Goal: Task Accomplishment & Management: Complete application form

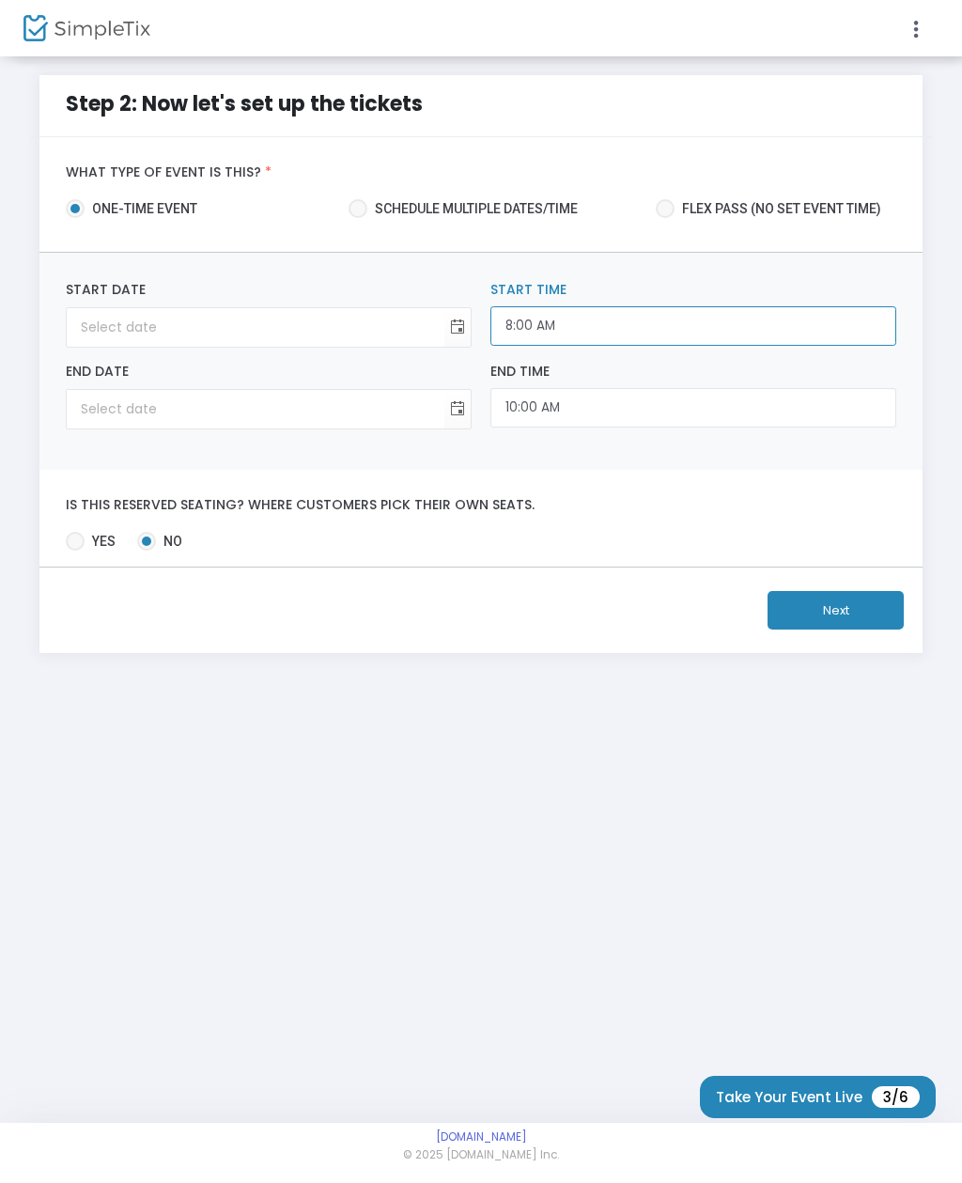
click at [572, 326] on input "8:00 AM" at bounding box center [693, 326] width 406 height 40
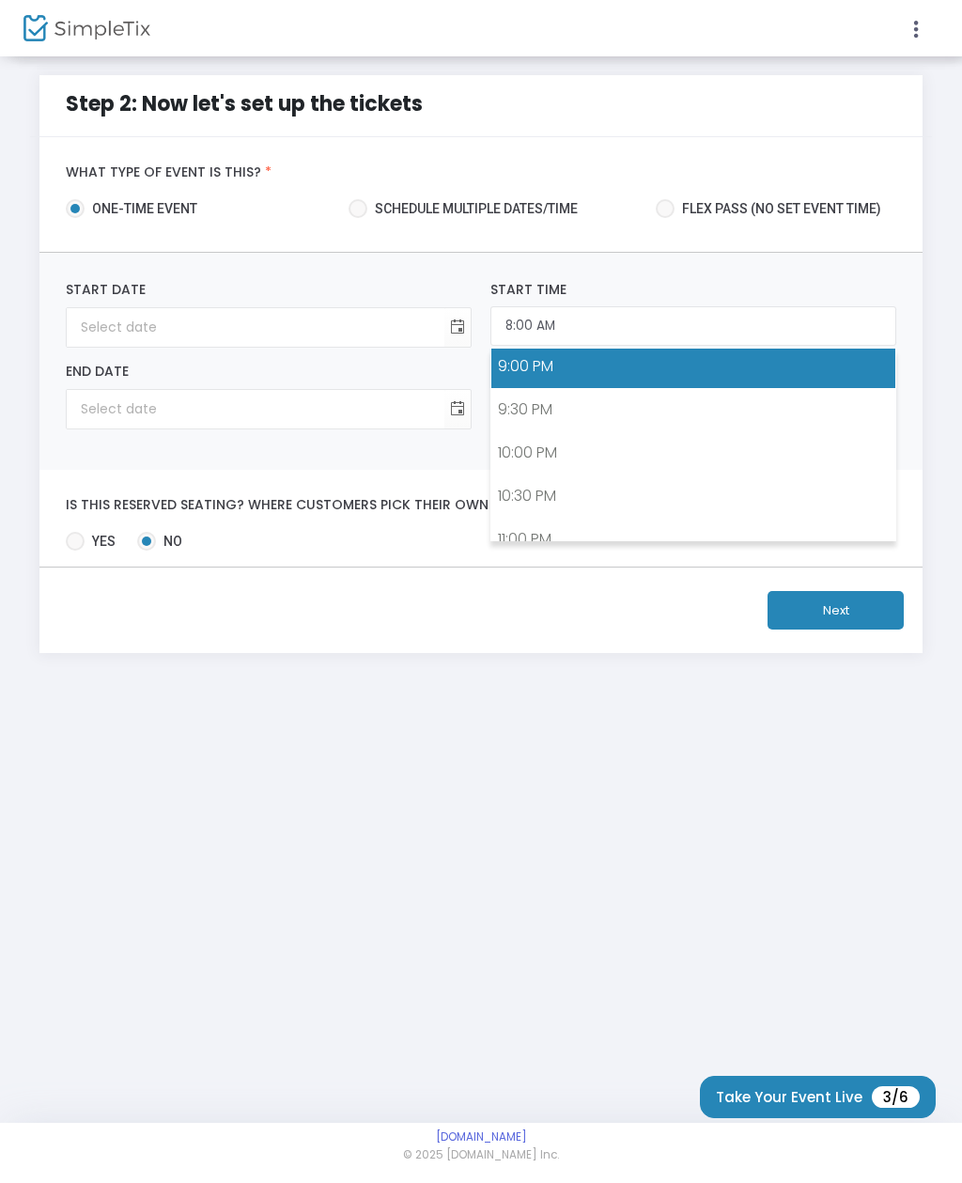
click at [544, 364] on link "9:00 PM" at bounding box center [693, 366] width 404 height 43
type input "9:00 PM"
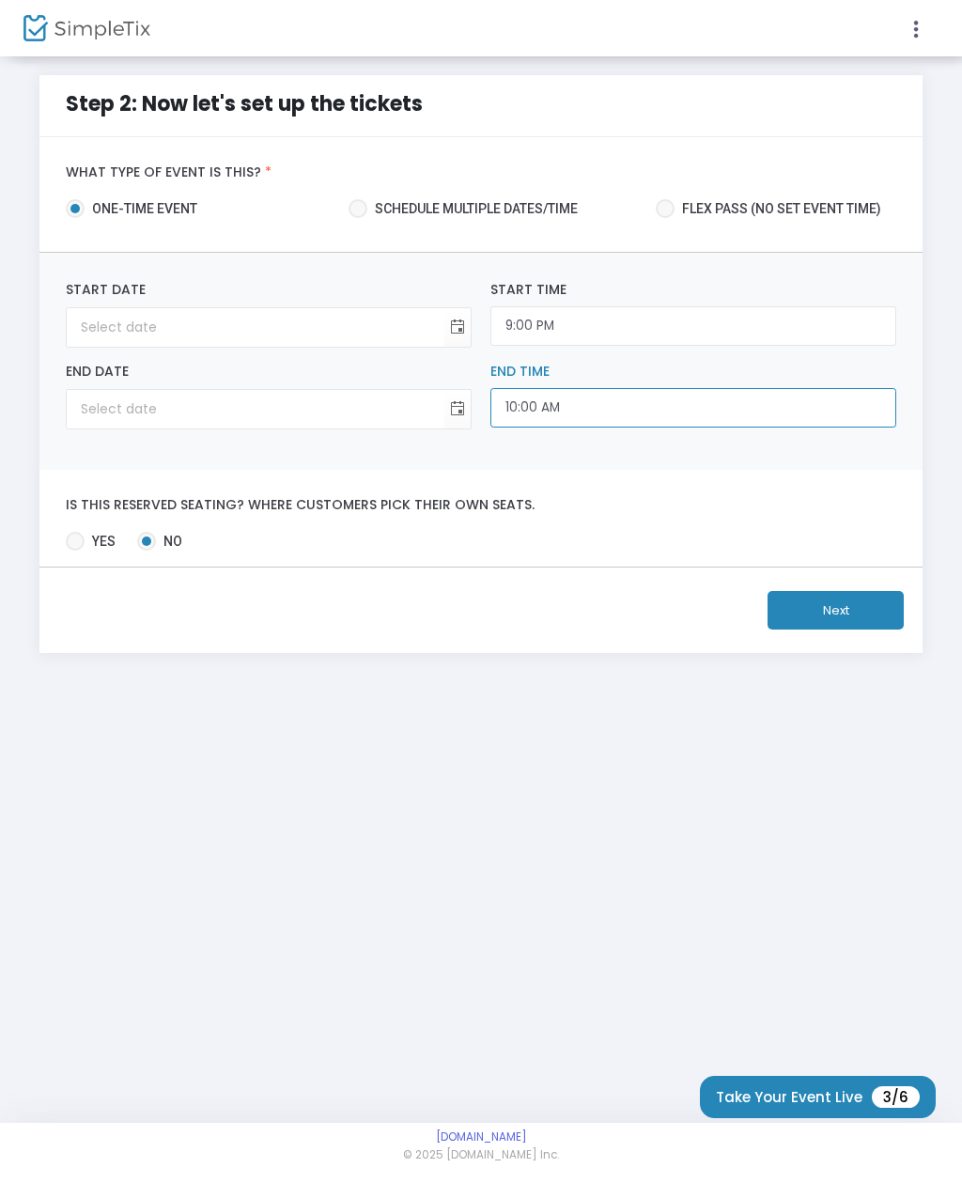
click at [563, 416] on input "10:00 AM" at bounding box center [693, 408] width 406 height 40
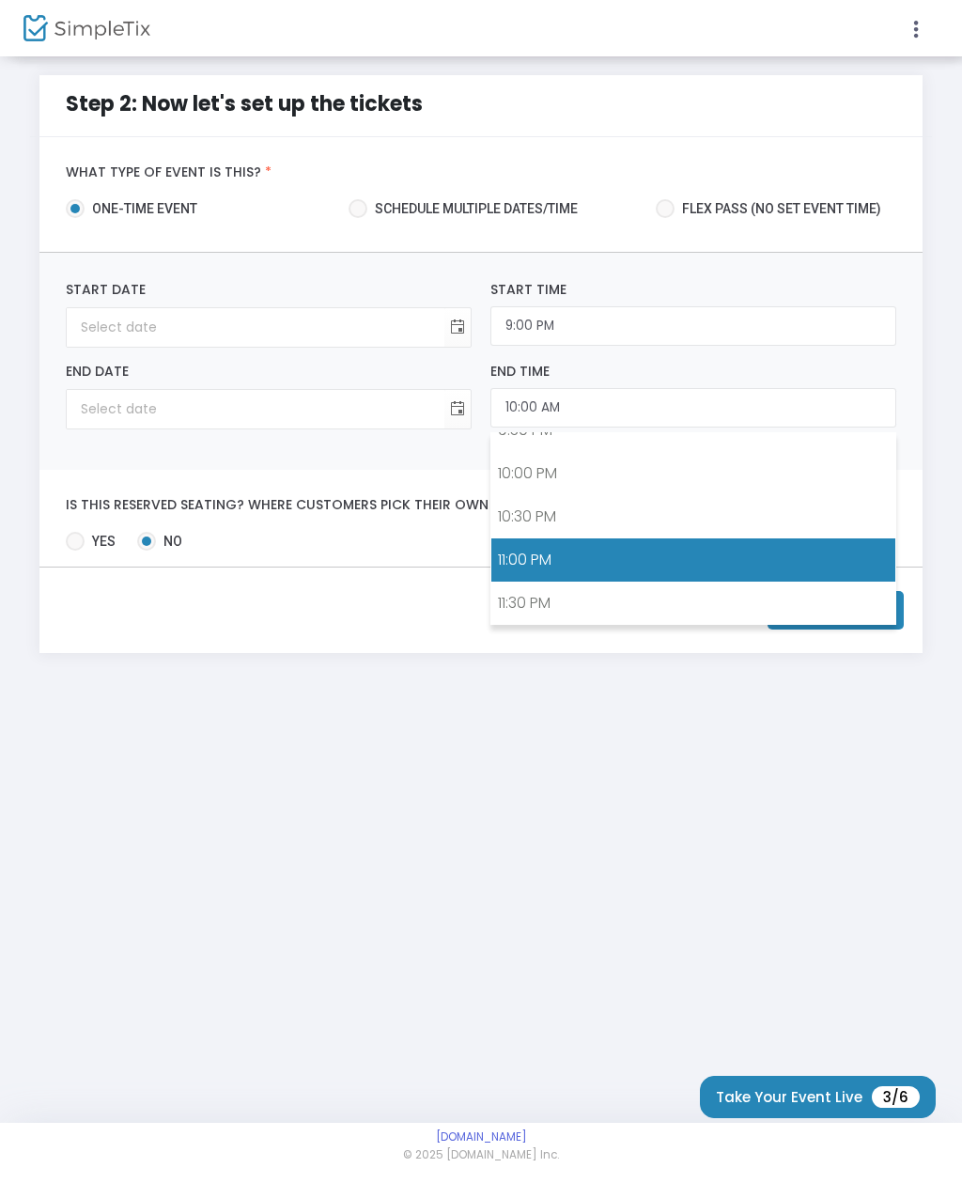
click at [541, 560] on link "11:00 PM" at bounding box center [693, 559] width 404 height 43
type input "11:00 PM"
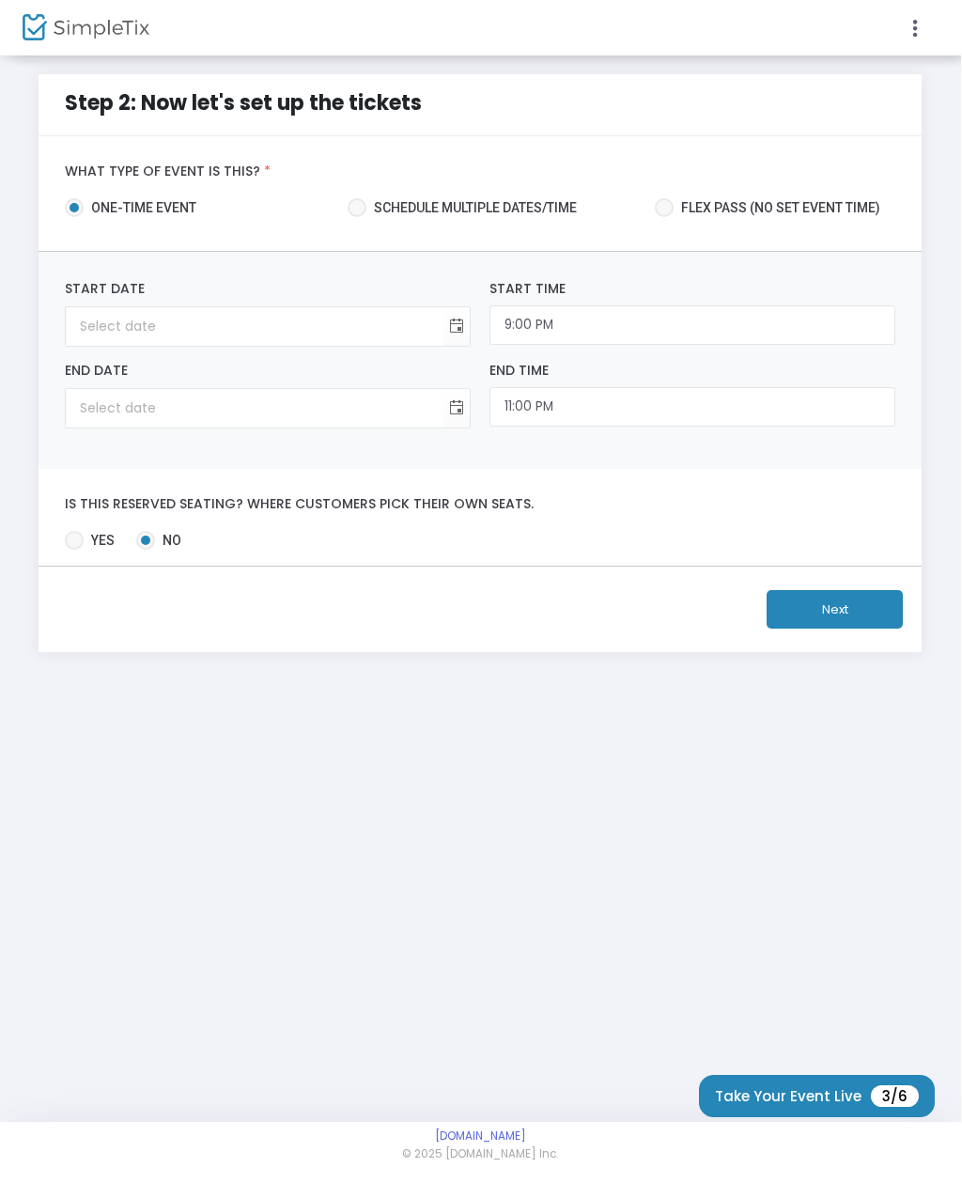
click at [910, 1090] on span "3/6" at bounding box center [896, 1097] width 48 height 22
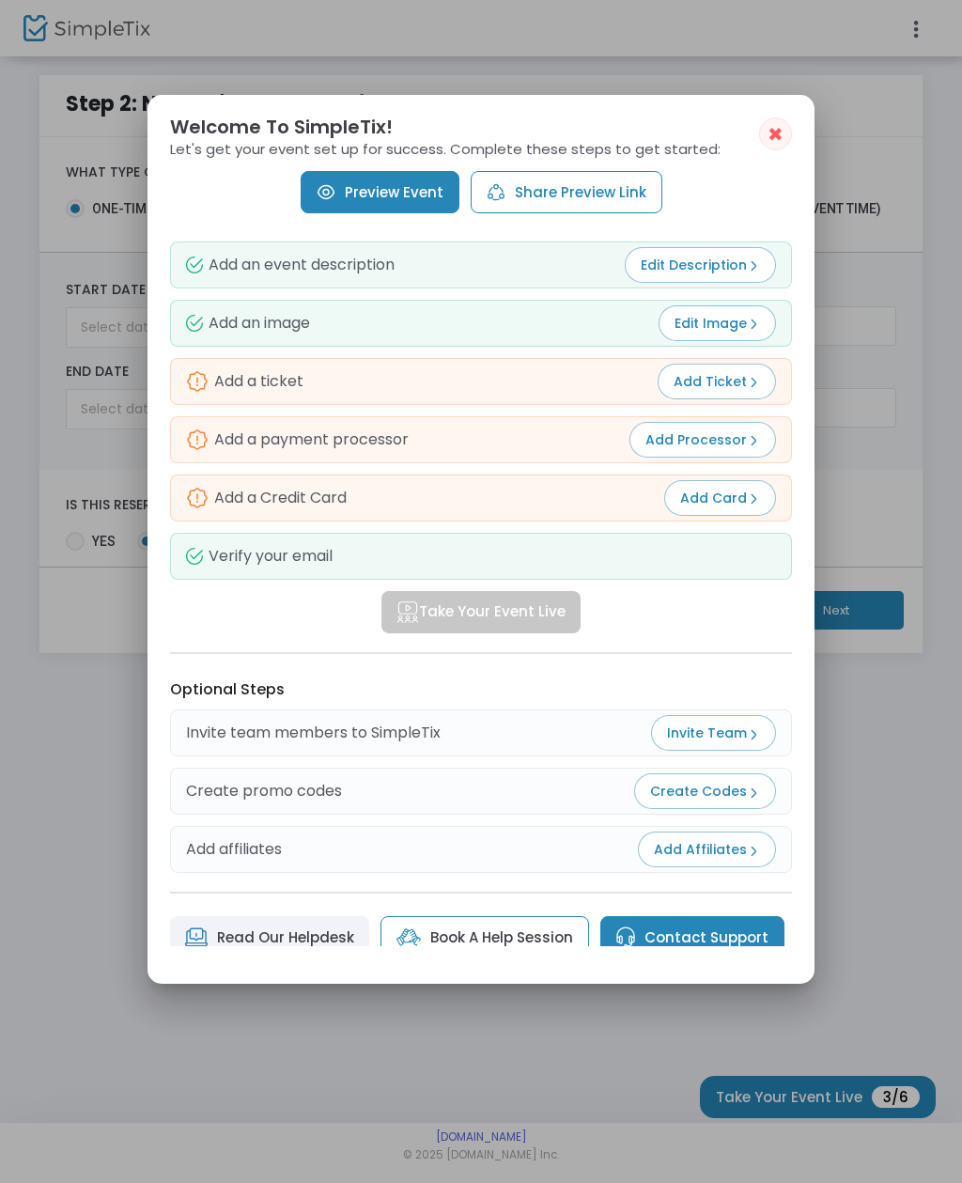
click at [884, 520] on div at bounding box center [481, 591] width 962 height 1183
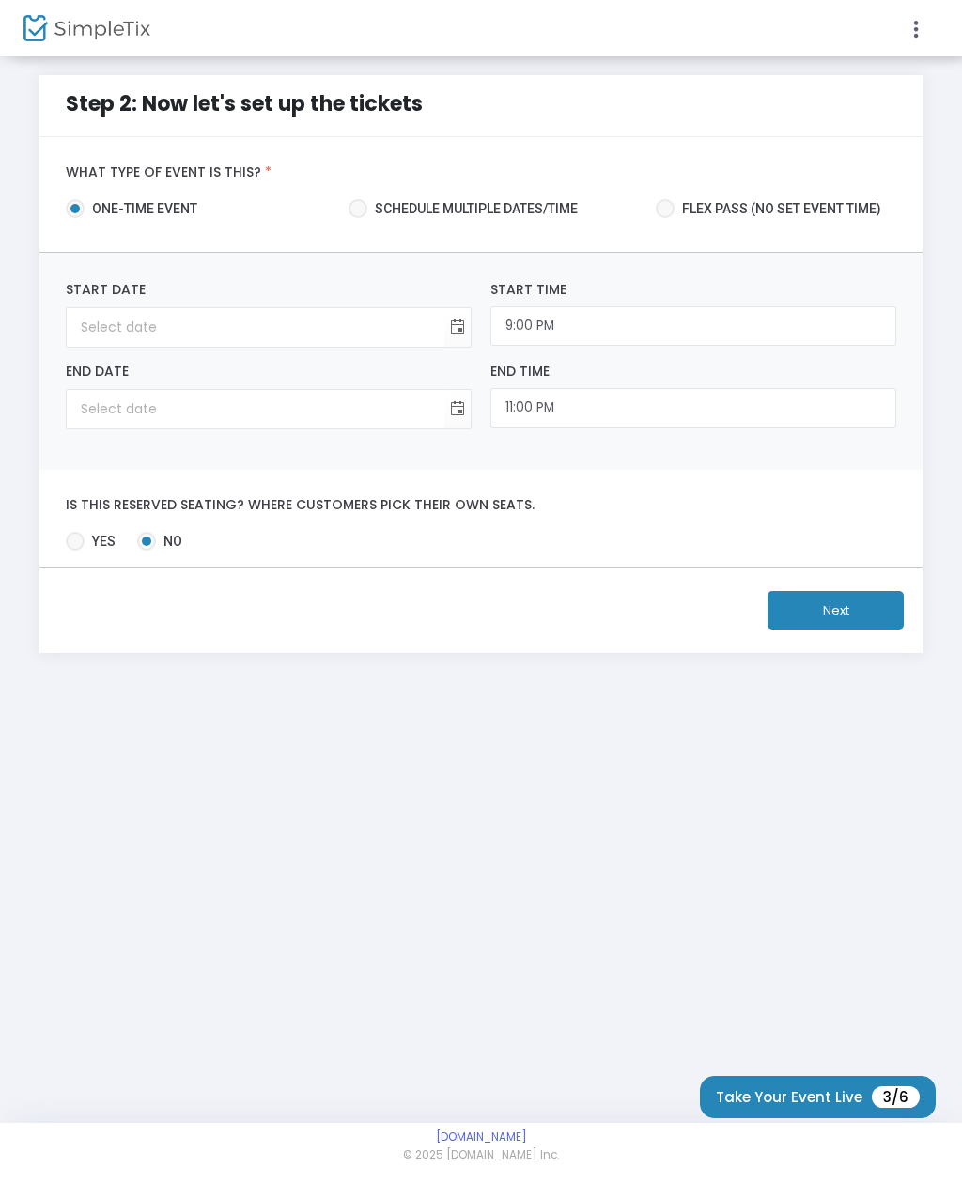
click at [835, 623] on button "Next" at bounding box center [835, 610] width 136 height 39
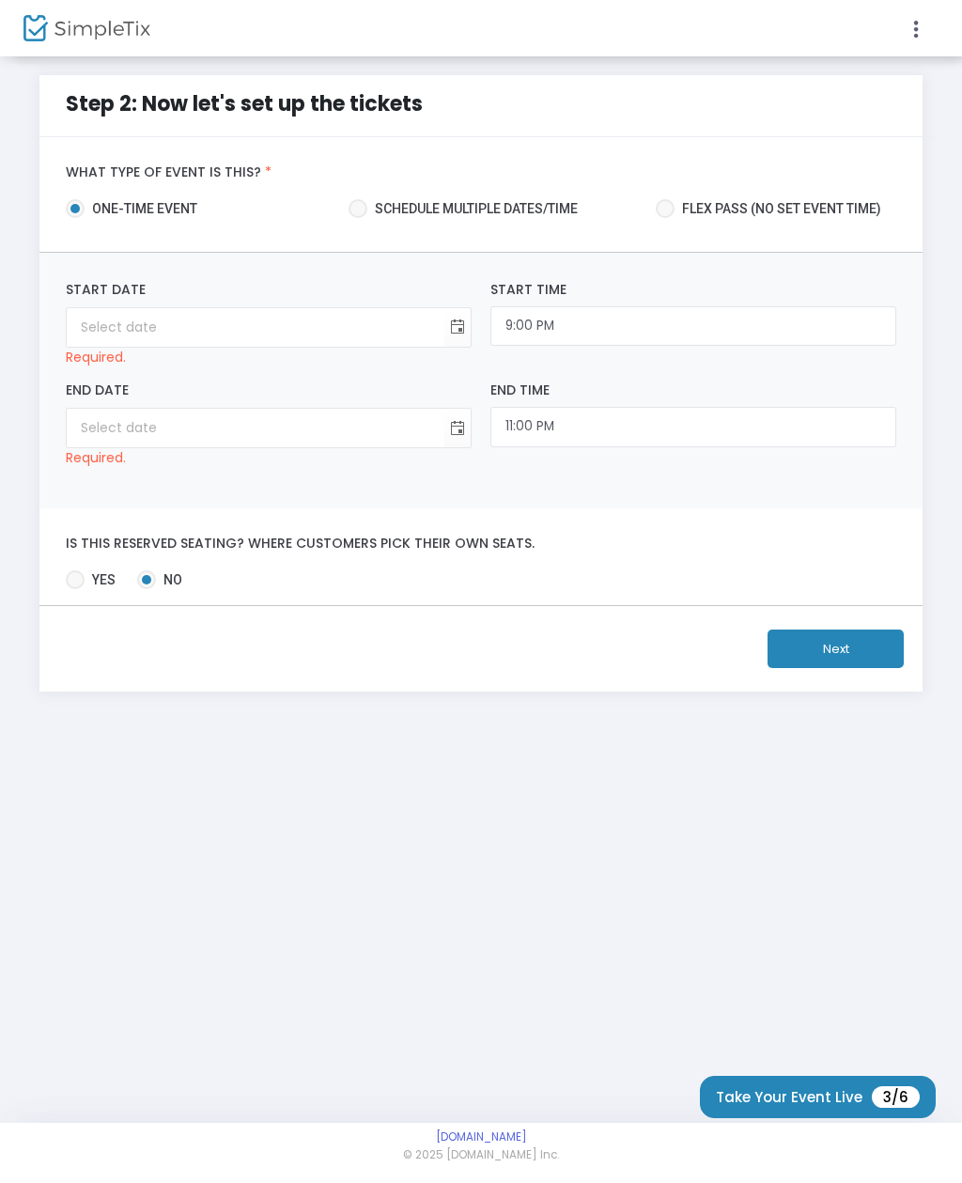
click at [835, 650] on button "Next" at bounding box center [835, 648] width 136 height 39
click at [75, 572] on span at bounding box center [75, 579] width 19 height 19
click at [75, 589] on input "Yes" at bounding box center [74, 589] width 1 height 1
radio input "true"
click at [855, 664] on button "Next" at bounding box center [835, 648] width 136 height 39
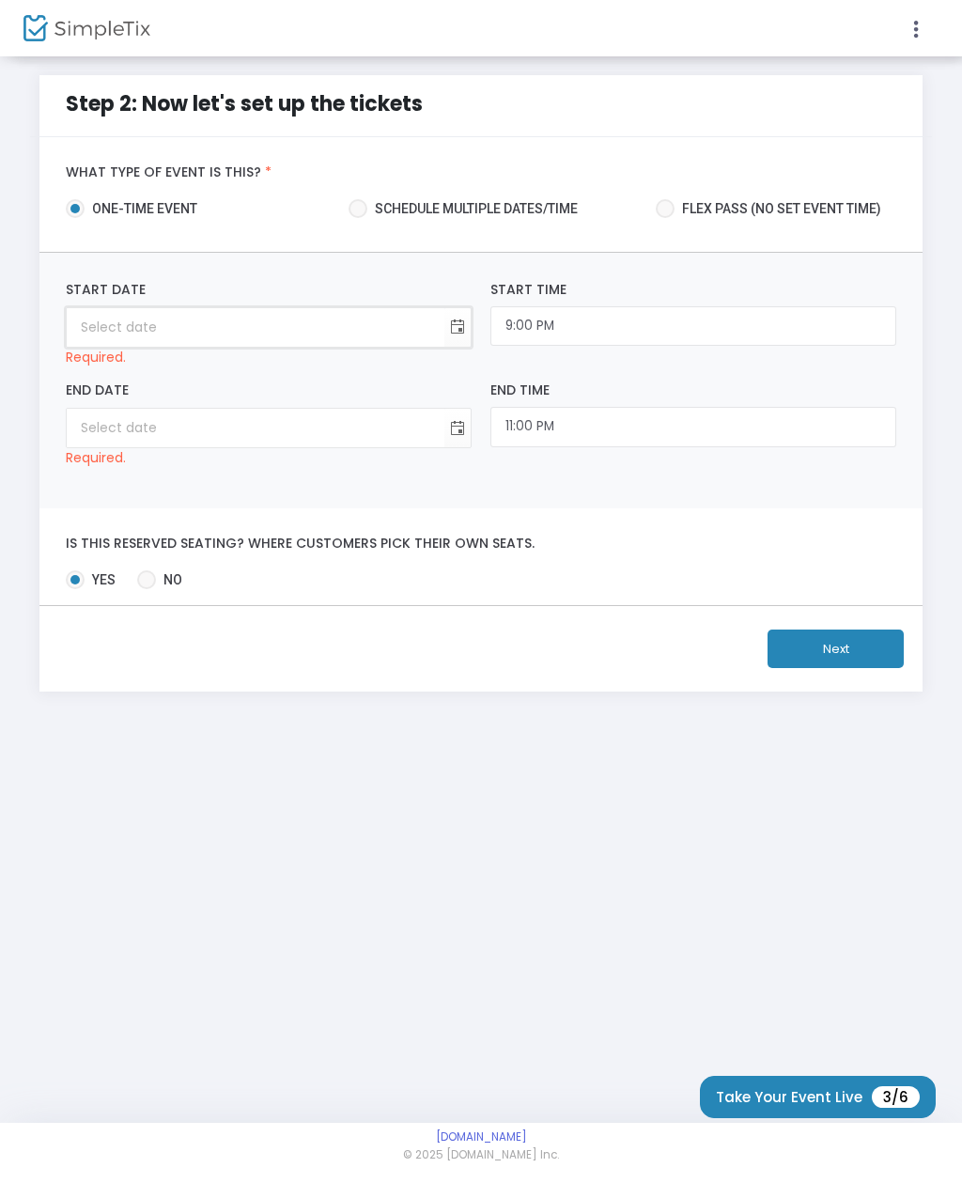
click at [150, 322] on input at bounding box center [256, 327] width 378 height 39
click at [154, 327] on input "month/day/year" at bounding box center [256, 327] width 378 height 39
click at [110, 324] on input "month/day/year" at bounding box center [256, 327] width 378 height 39
type input "11/17/2"
type input "12:00 AM"
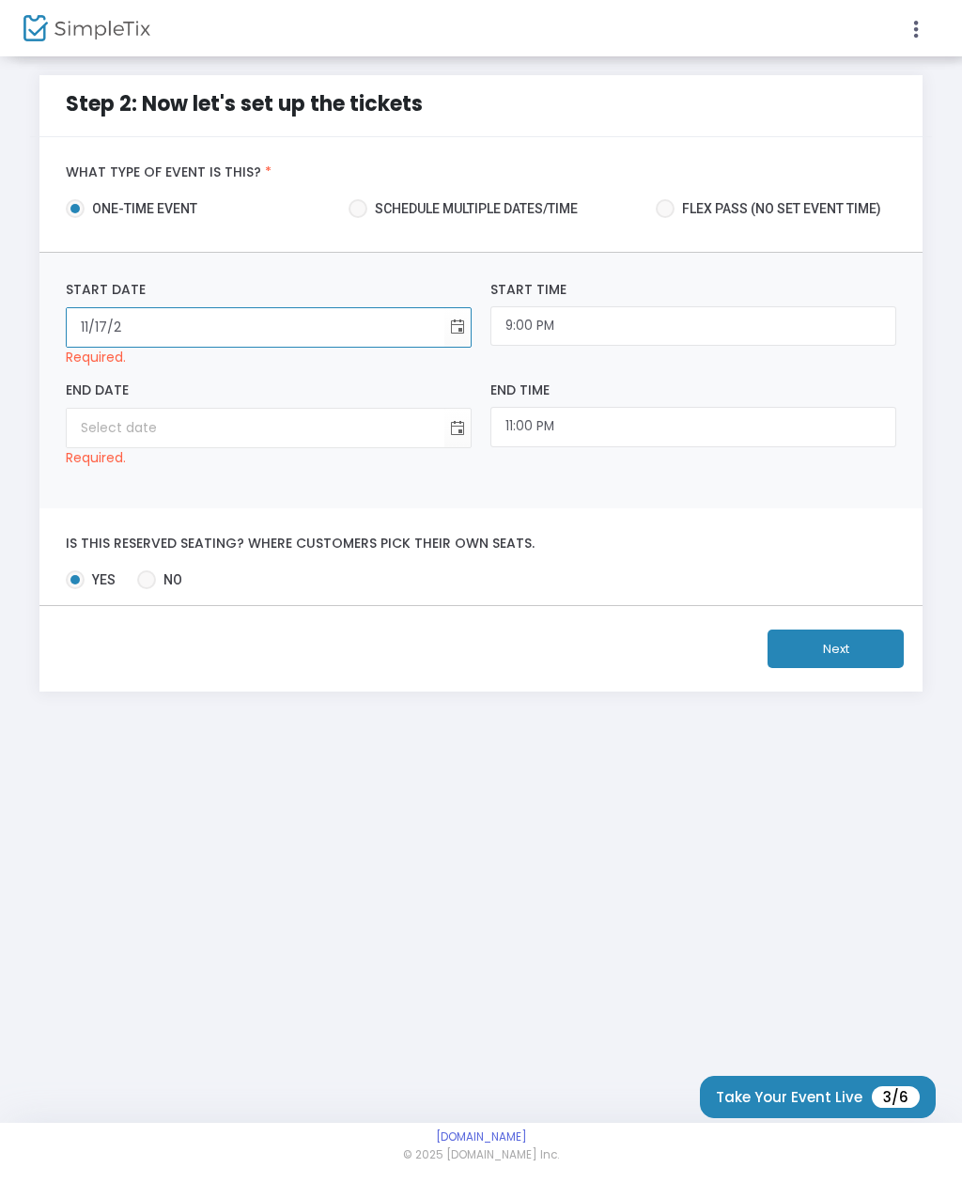
type input "11/17/2"
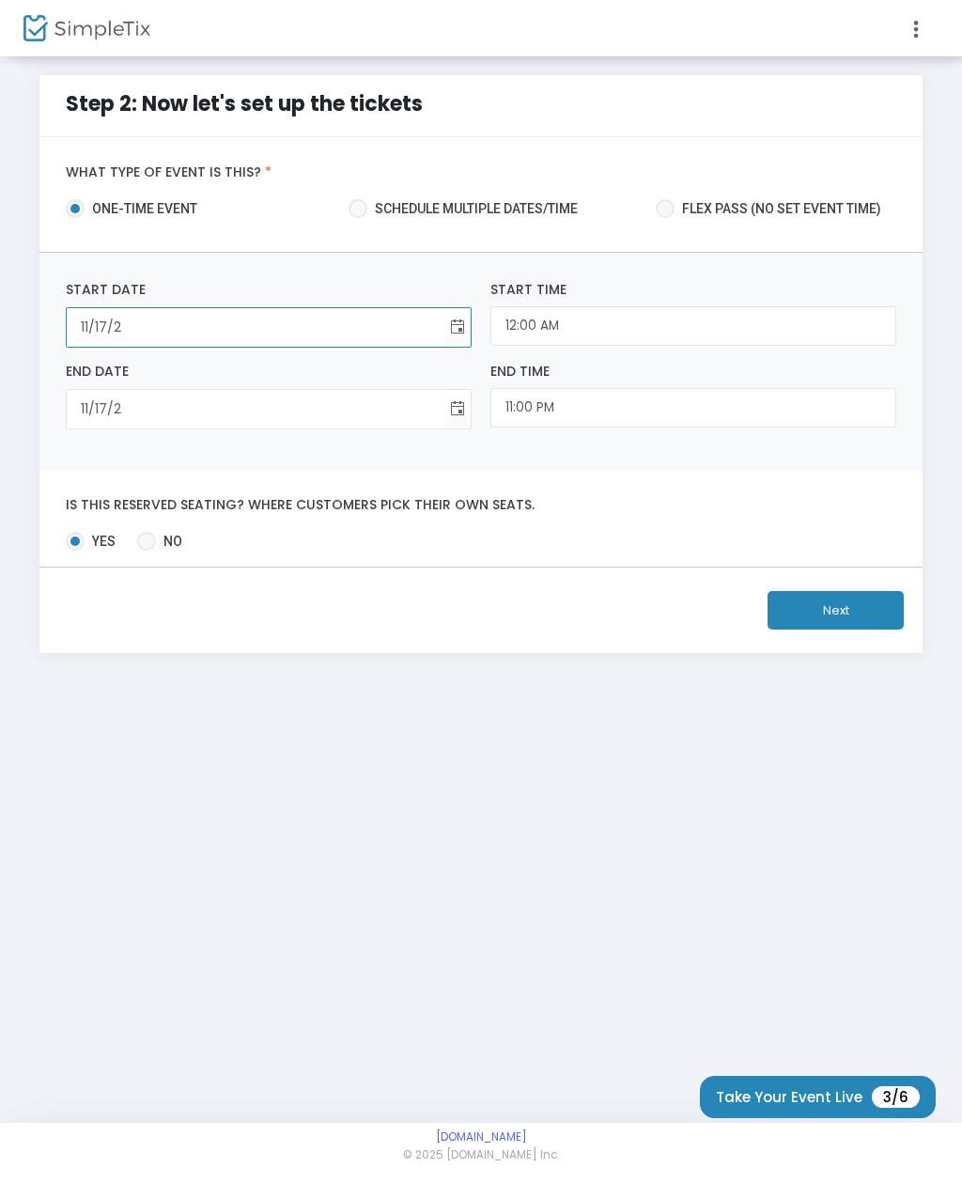
type input "11/17/25"
type input "11/17/1925"
type input "11/17/252"
type input "11/17/2025"
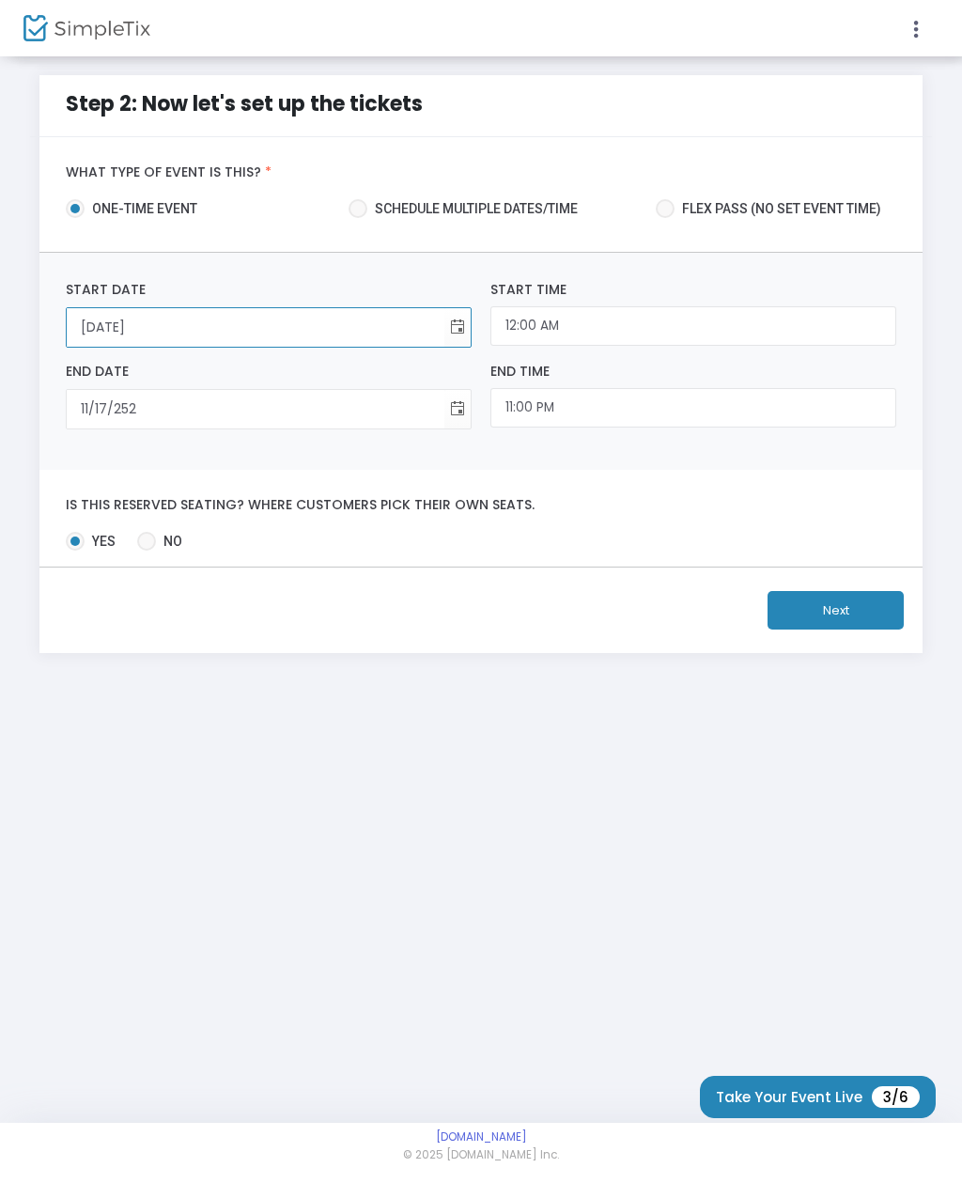
type input "11/17/2520"
type input "11/17/252"
type input "11/17/2025"
click at [153, 410] on input "11/17/2525" at bounding box center [256, 409] width 378 height 39
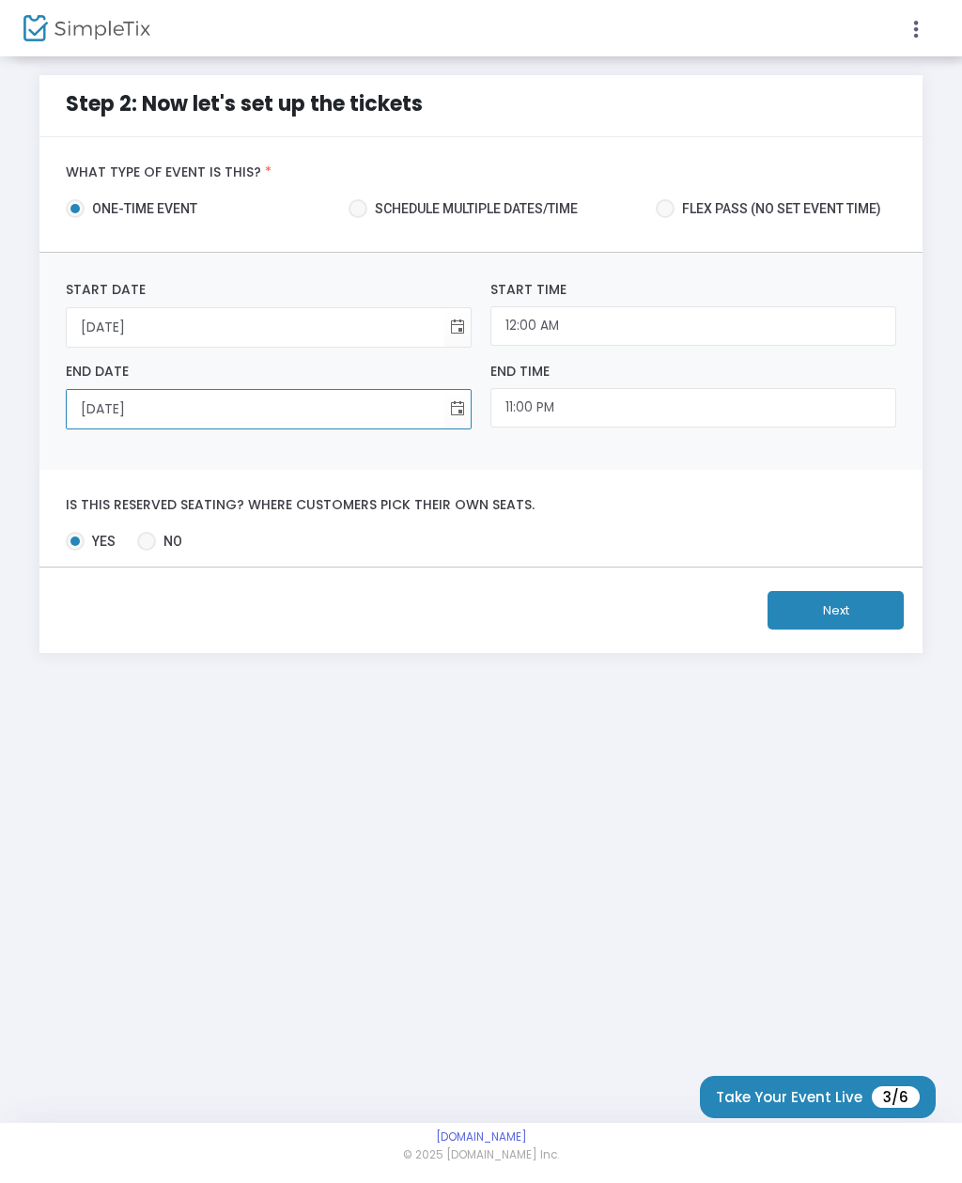
type input "11/17/2025"
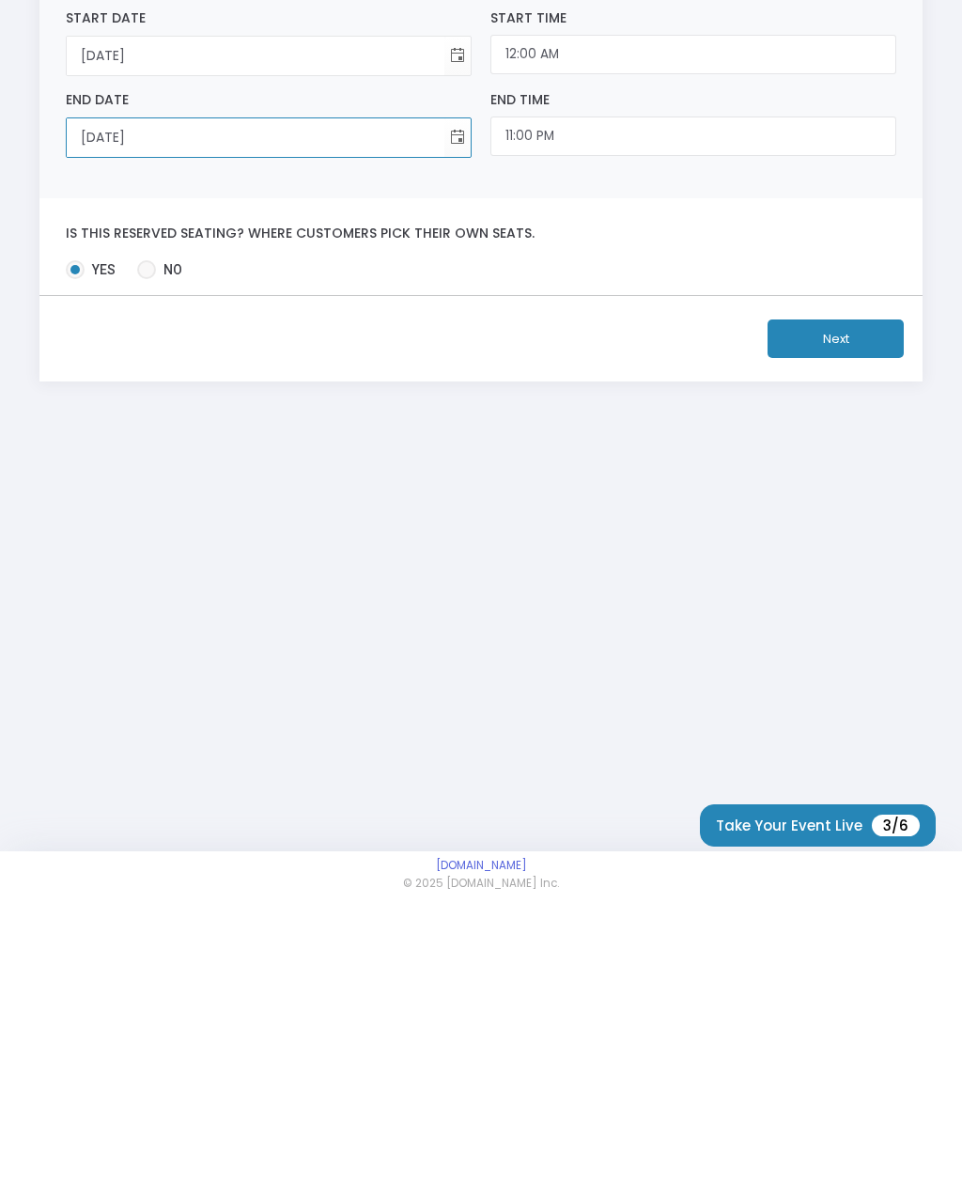
click at [861, 591] on button "Next" at bounding box center [835, 610] width 136 height 39
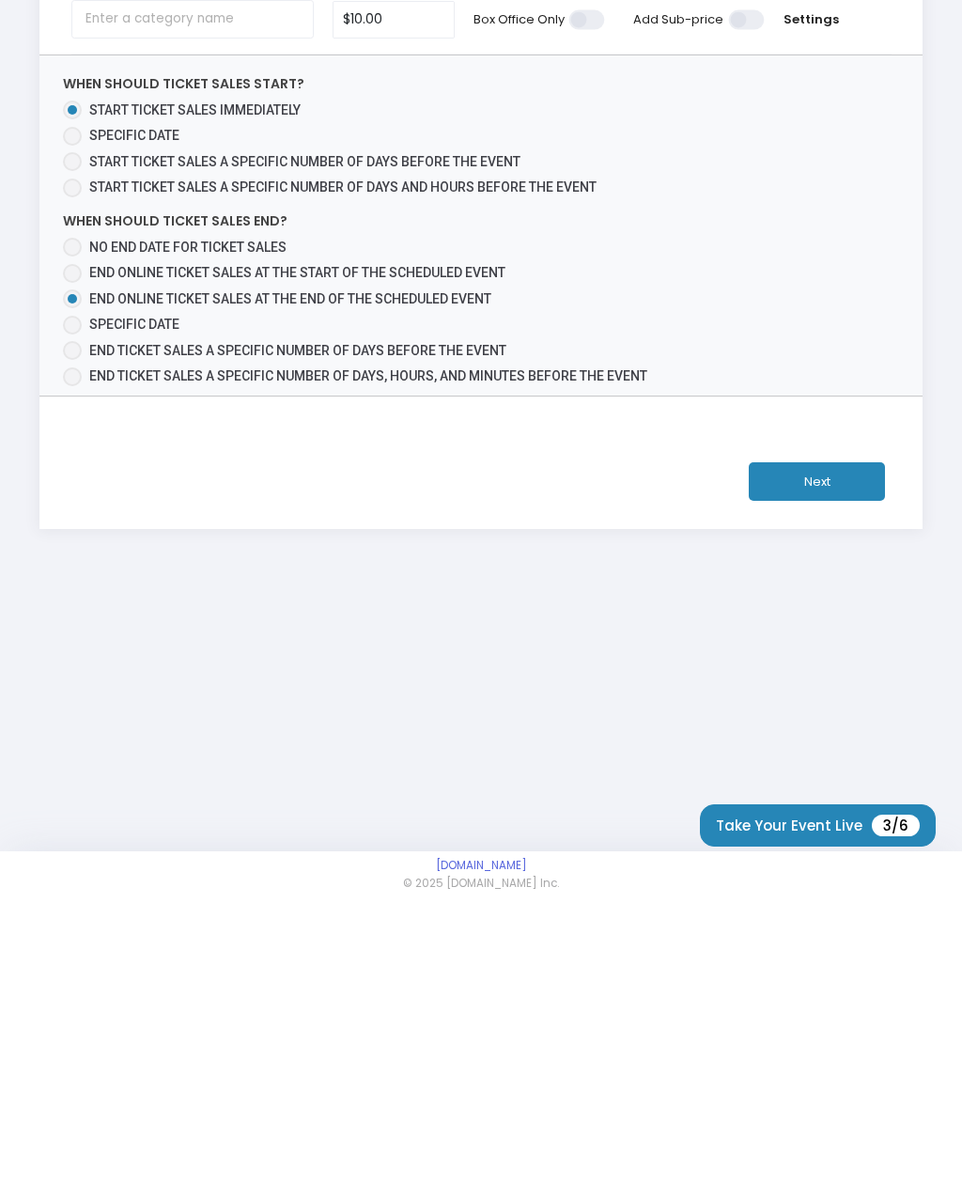
click at [788, 734] on button "Next" at bounding box center [817, 753] width 136 height 39
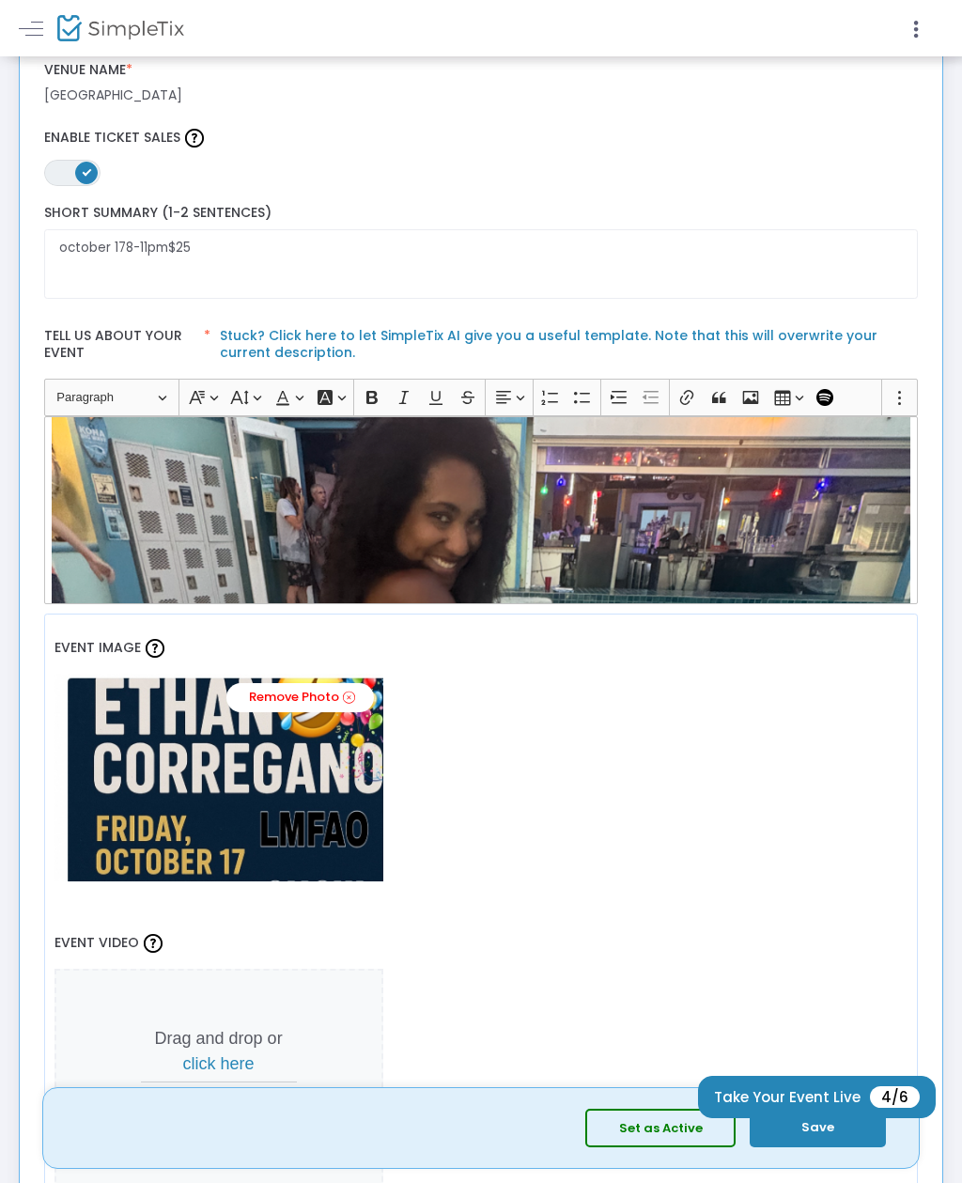
scroll to position [261, 0]
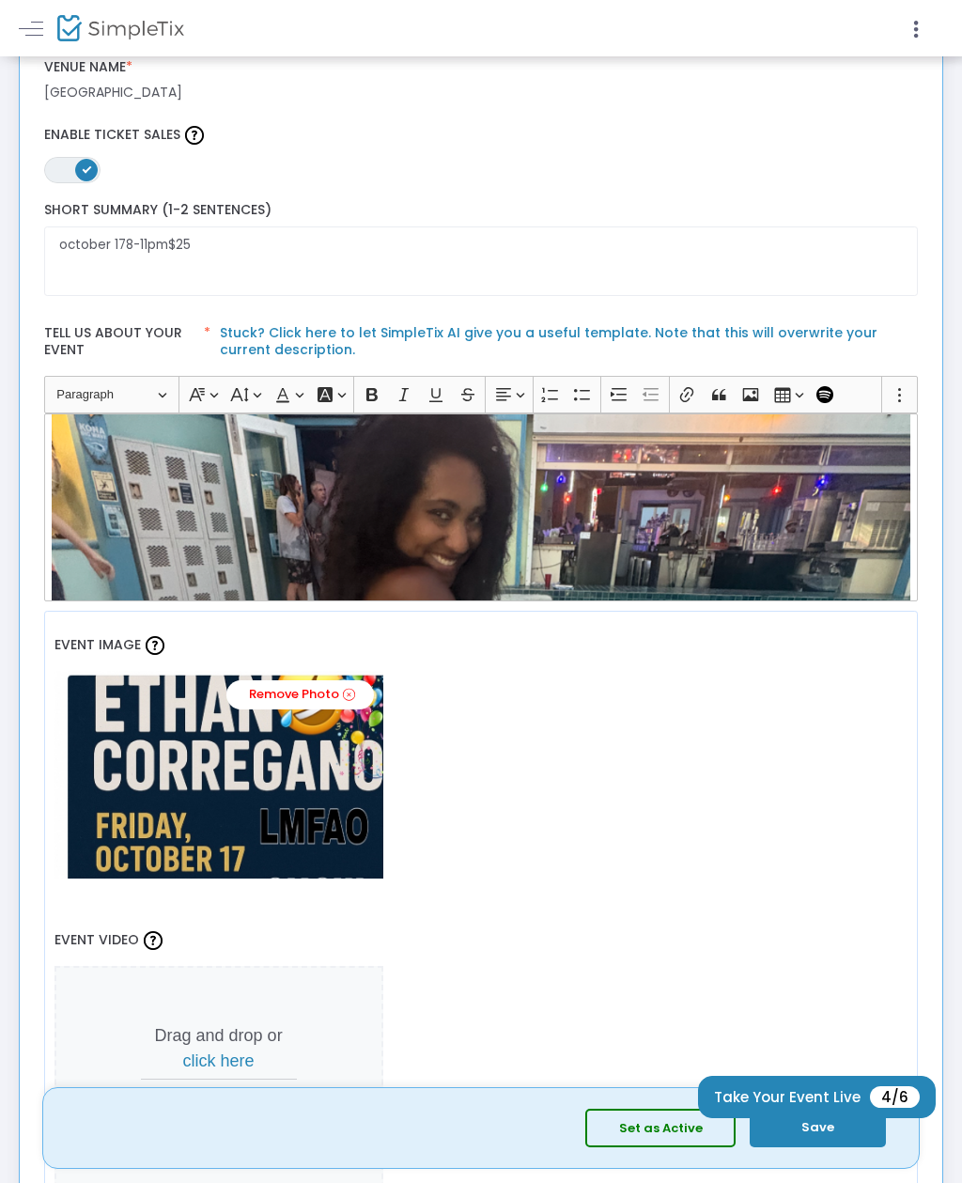
click at [825, 1147] on button "Save" at bounding box center [818, 1127] width 136 height 39
click at [841, 1147] on button "Save" at bounding box center [818, 1127] width 136 height 39
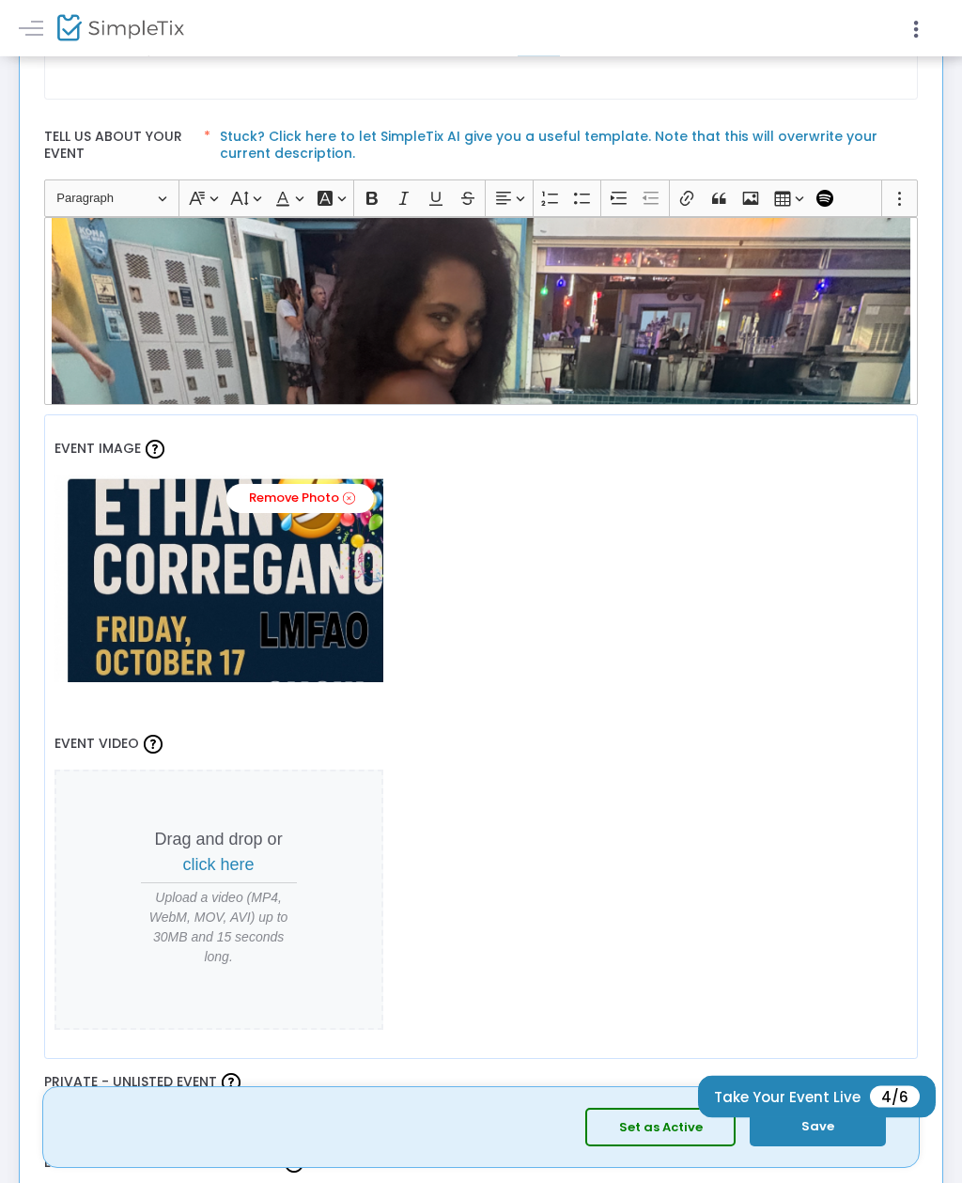
scroll to position [469, 0]
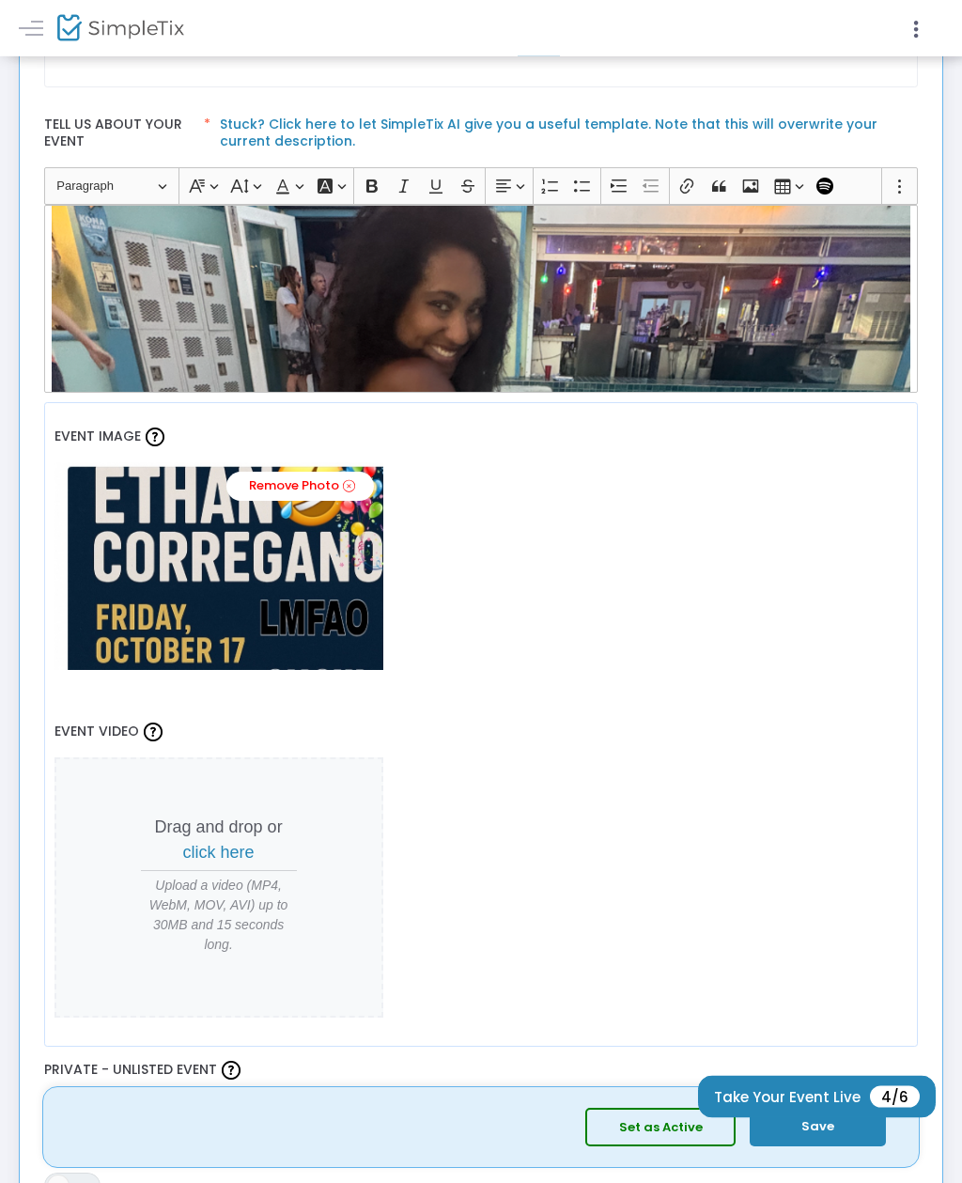
click at [692, 1147] on button "Set as Active" at bounding box center [660, 1127] width 150 height 39
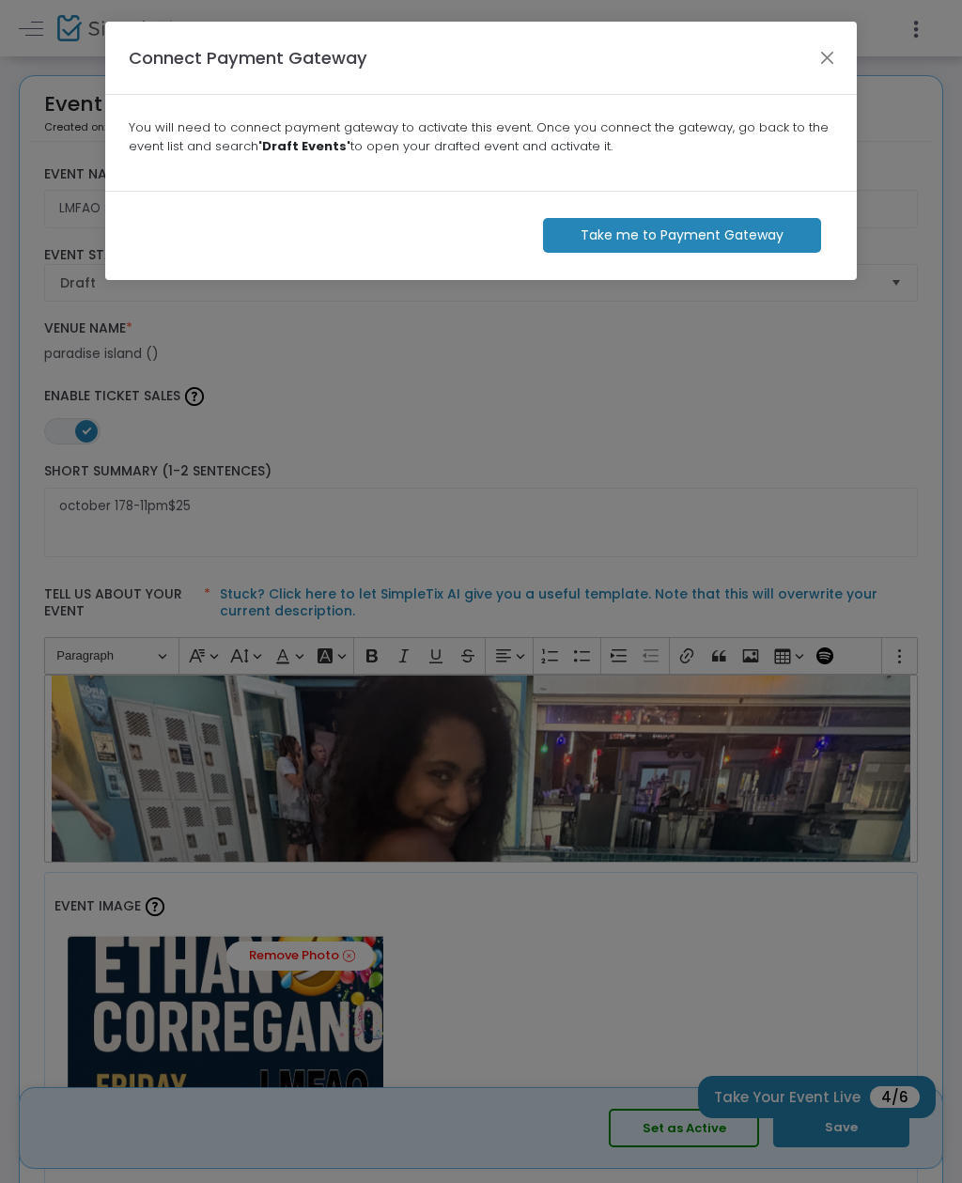
click at [689, 237] on m-button "Take me to Payment Gateway" at bounding box center [682, 235] width 278 height 35
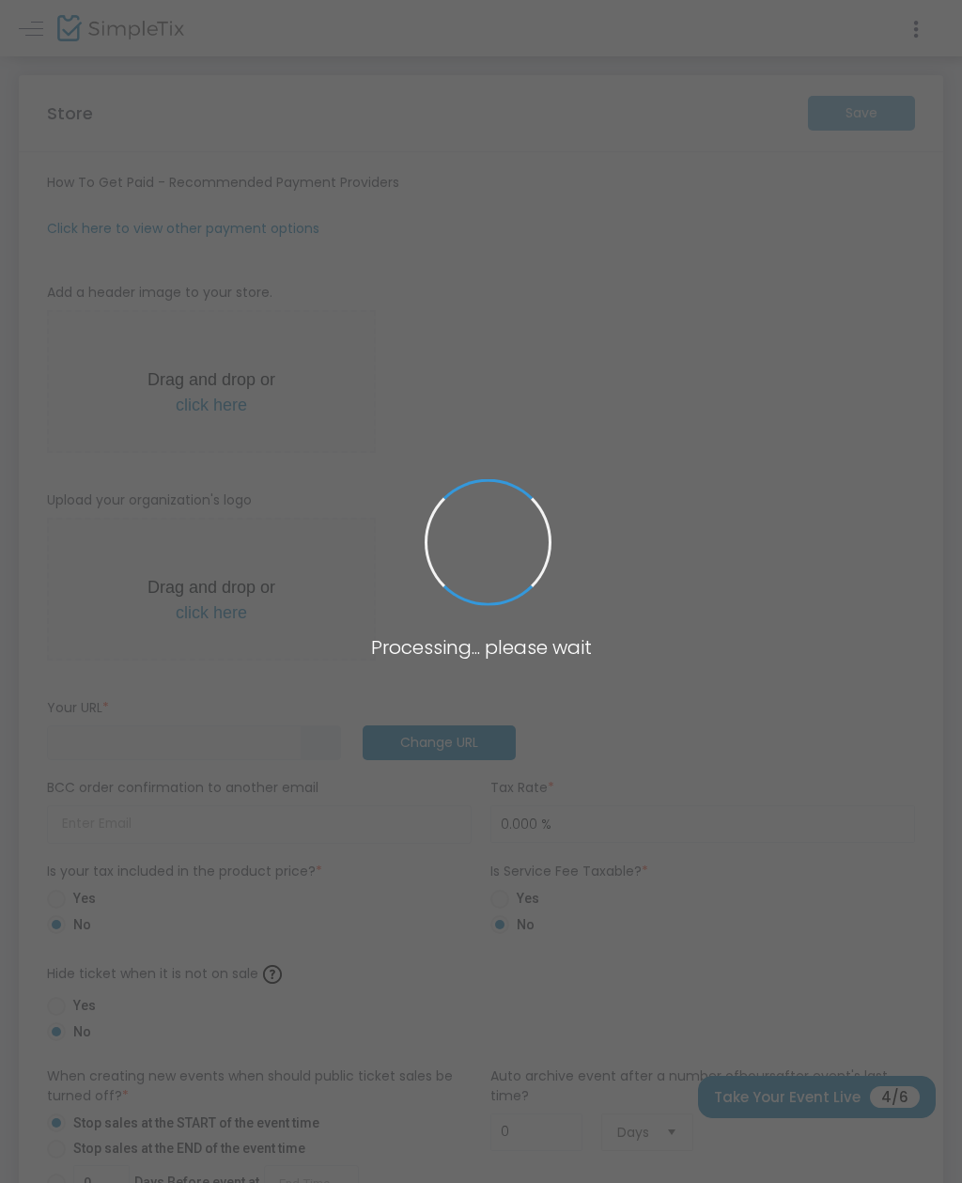
type input "[URL]"
radio input "true"
radio input "false"
radio input "true"
type input "Ecomedy"
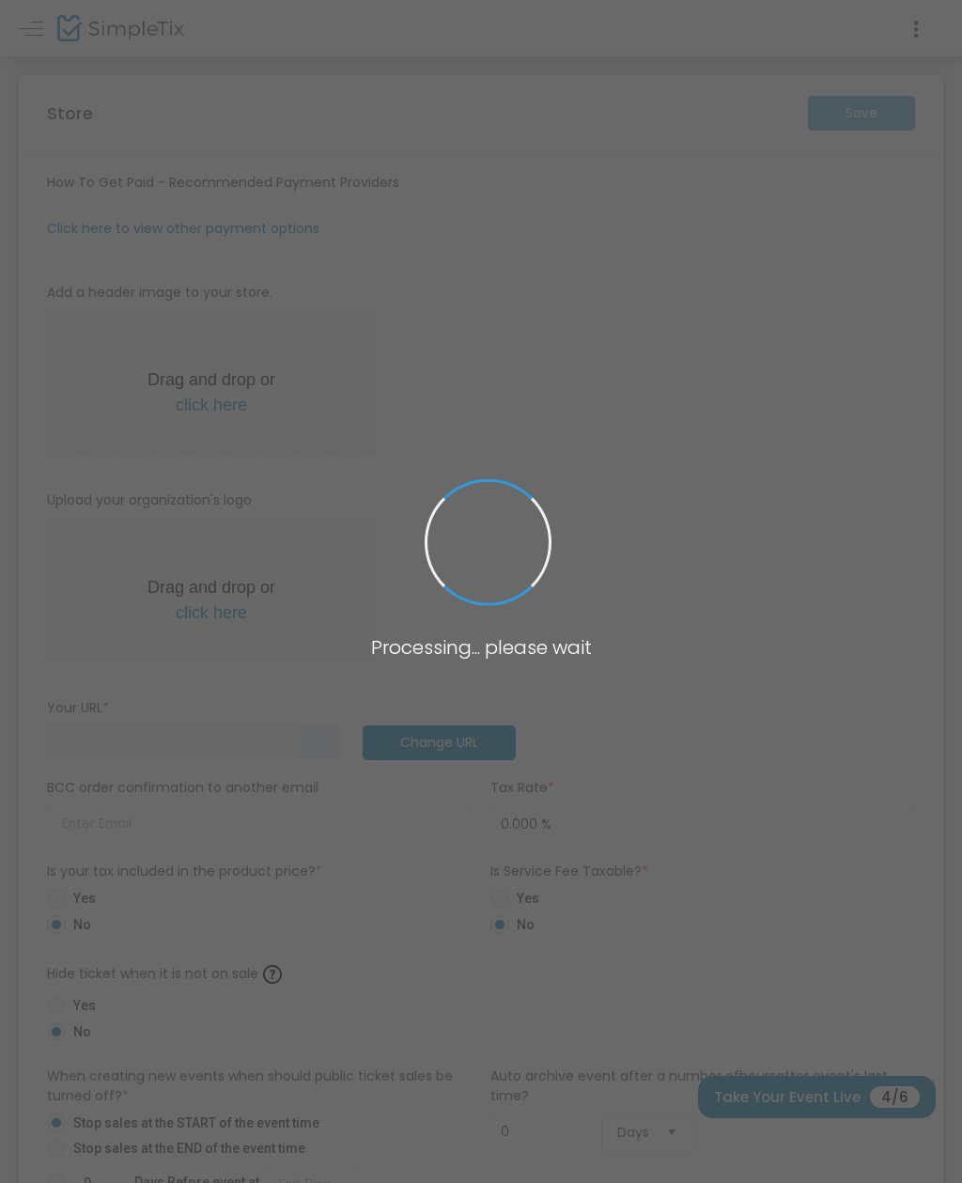
type input "7182888663"
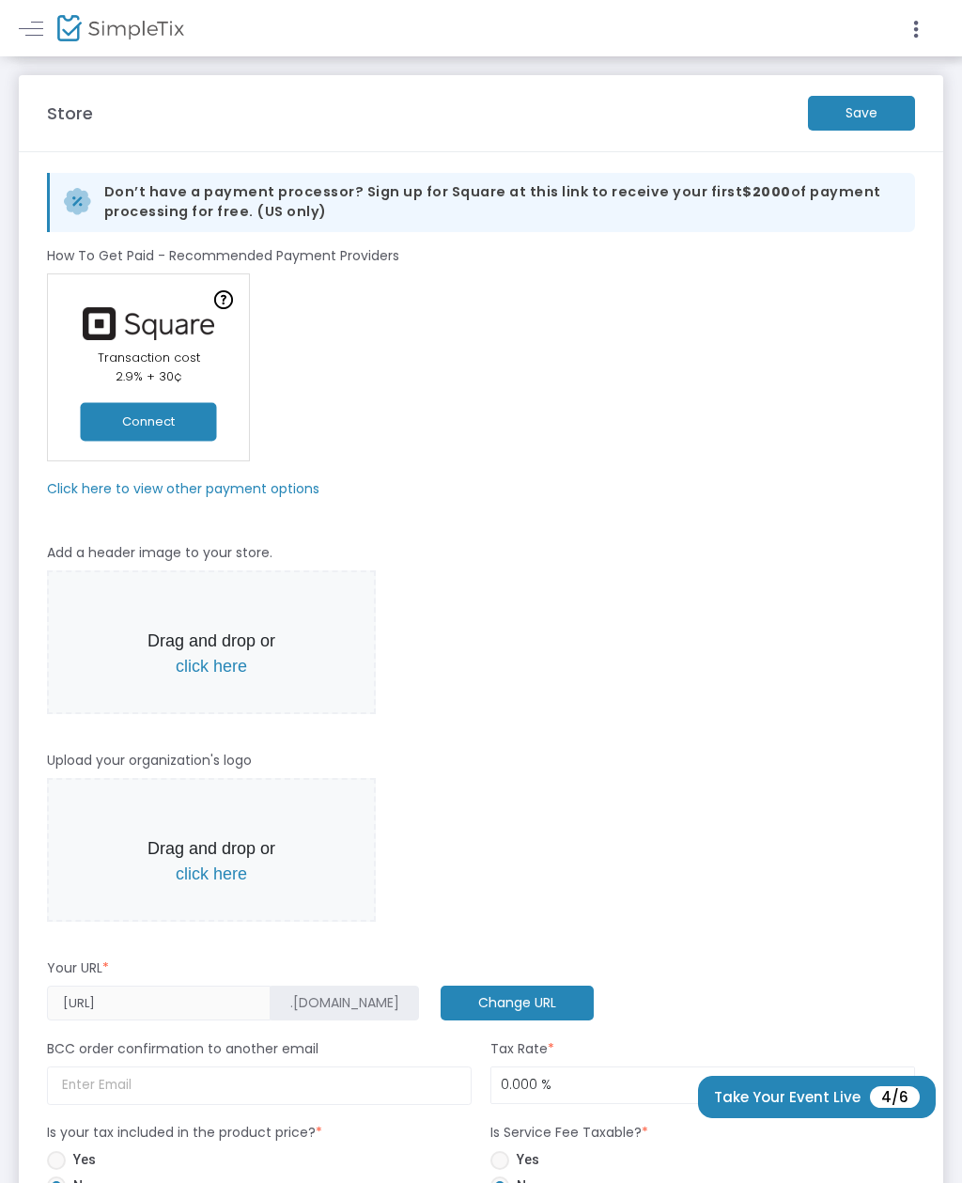
click at [187, 421] on button "Connect" at bounding box center [149, 421] width 136 height 39
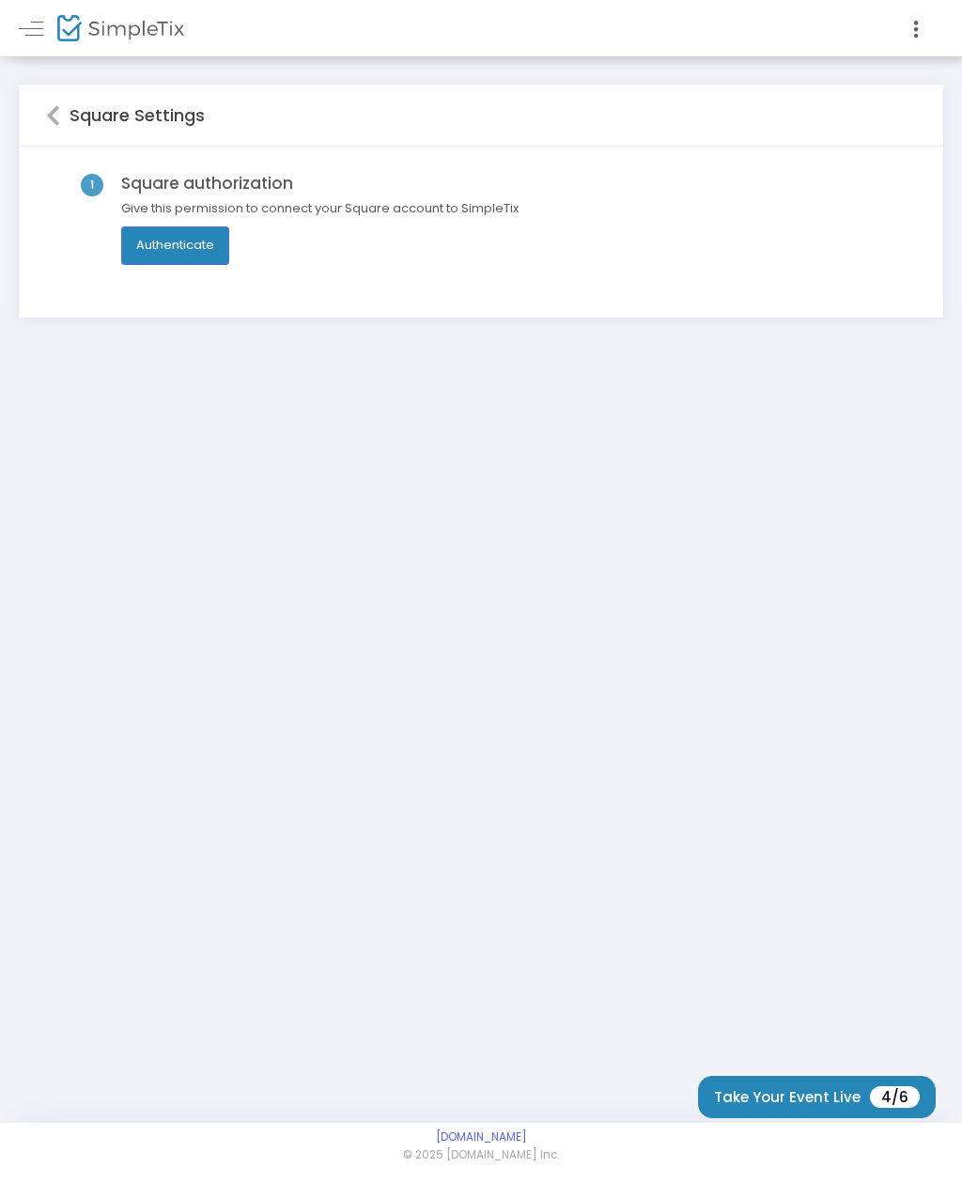
click at [193, 247] on button "Authenticate" at bounding box center [175, 245] width 108 height 38
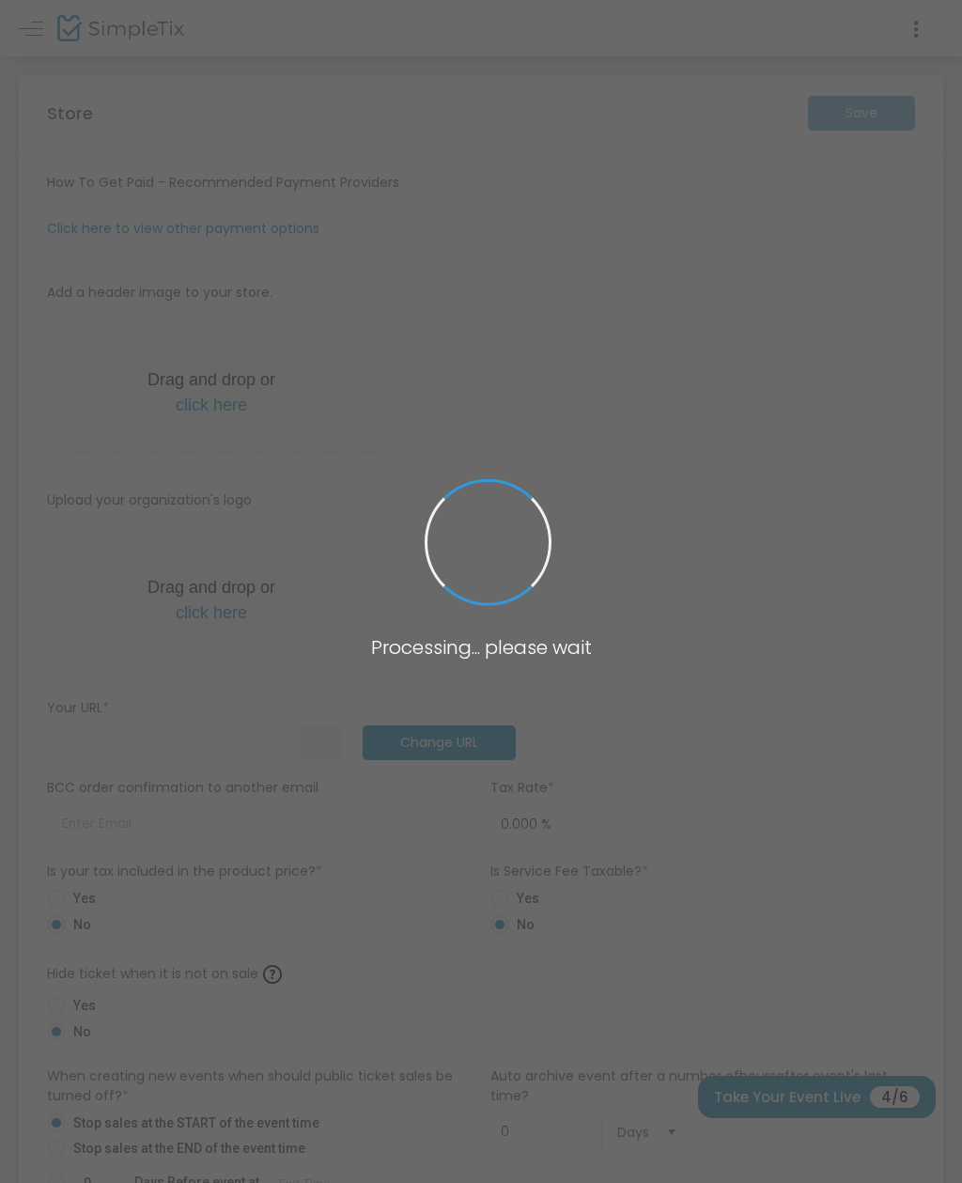
type input "[URL]"
radio input "true"
radio input "false"
radio input "true"
type input "Ecomedy"
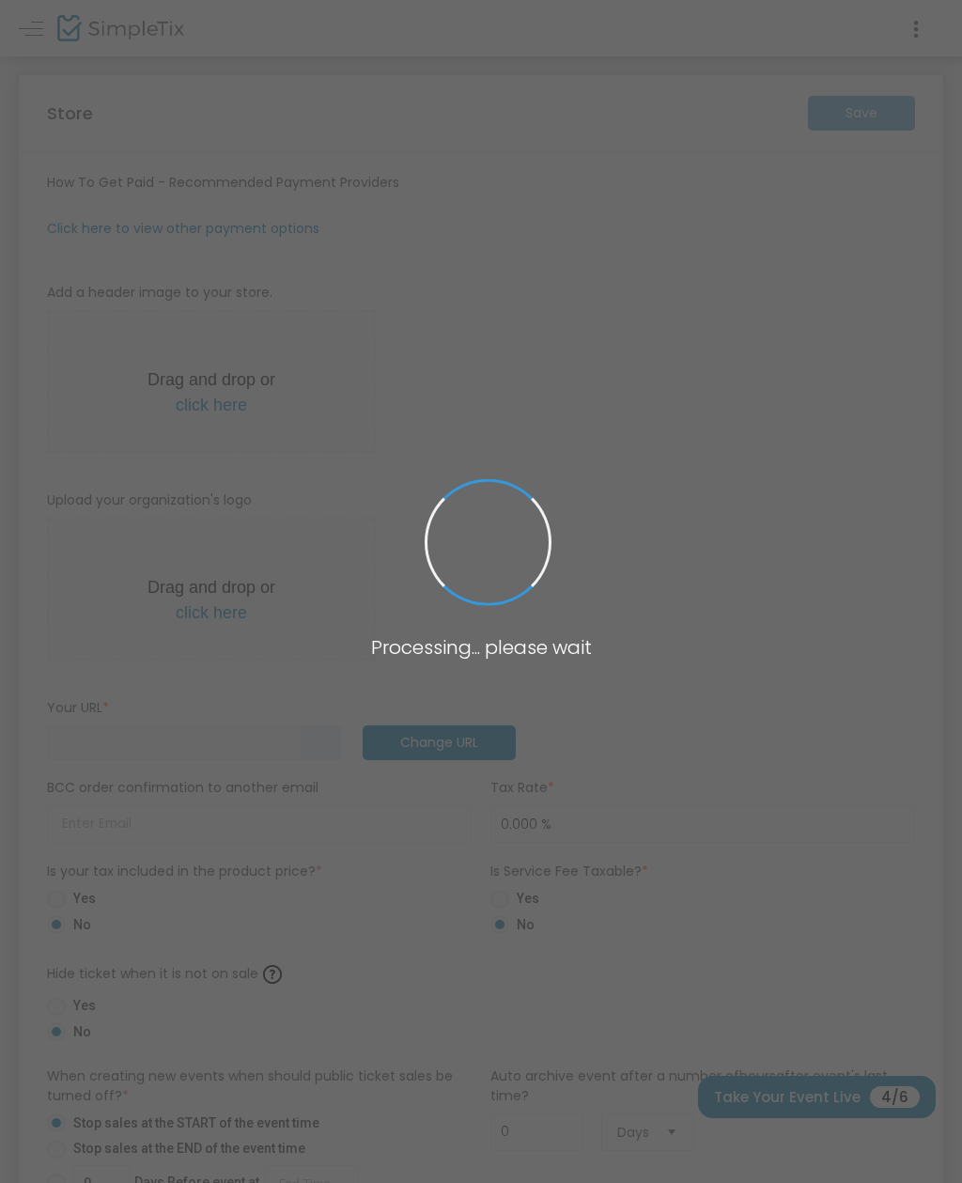
type input "7182888663"
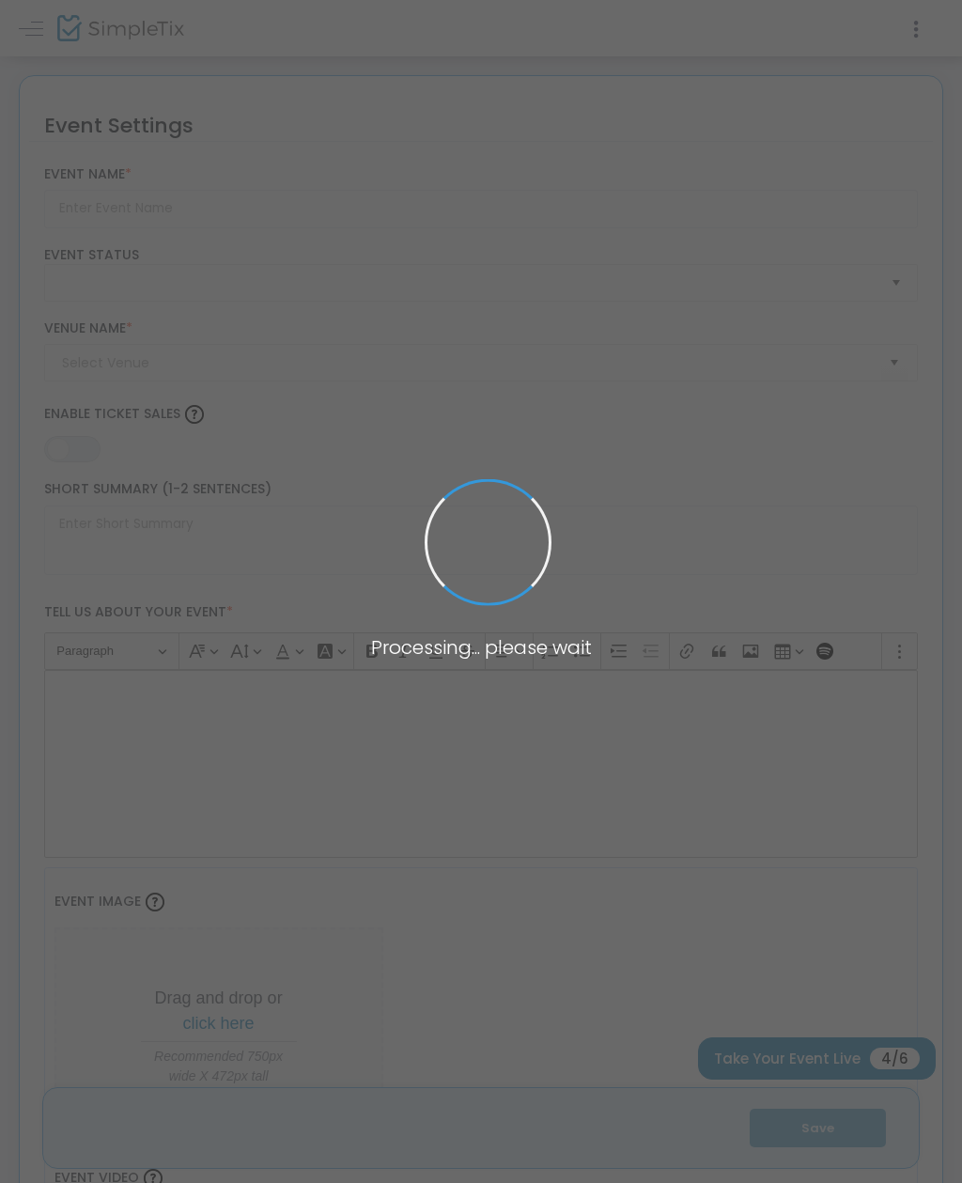
type input "LMFAO SHOW"
type textarea "october 178-11pm$25"
type input "Buy Tickets"
